Goal: Task Accomplishment & Management: Complete application form

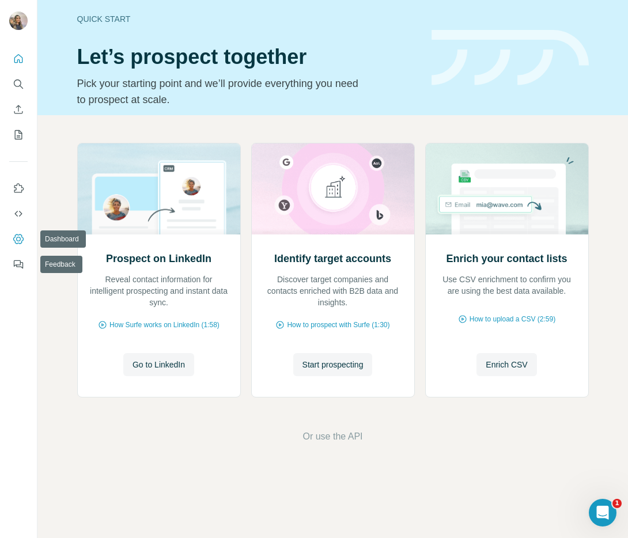
click at [23, 241] on icon "Dashboard" at bounding box center [19, 239] width 12 height 12
